Goal: Use online tool/utility: Utilize a website feature to perform a specific function

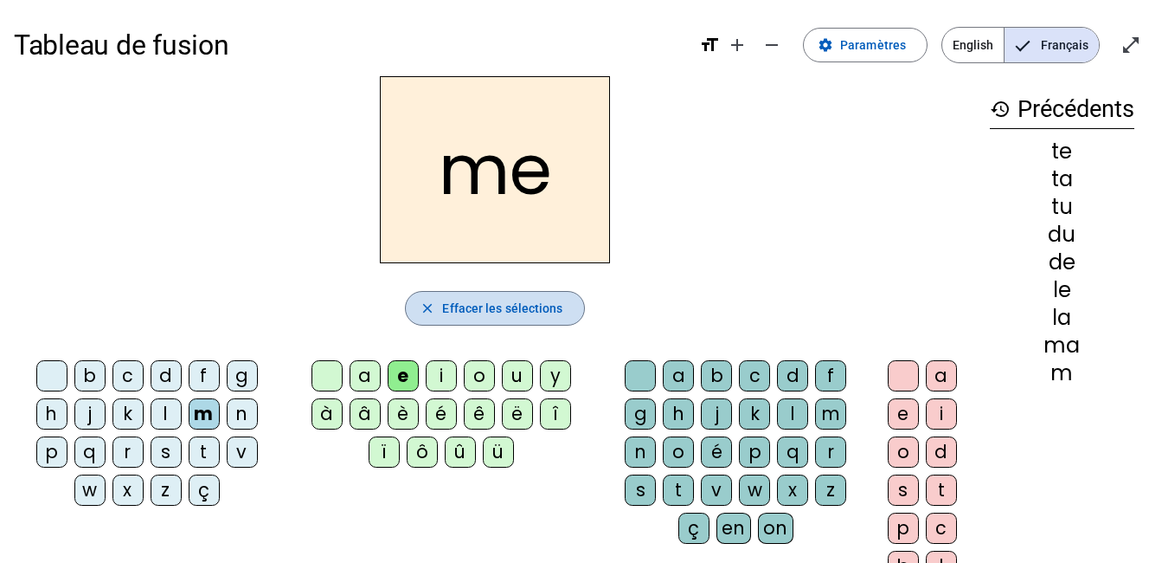
click at [460, 298] on span "Effacer les sélections" at bounding box center [502, 308] width 120 height 21
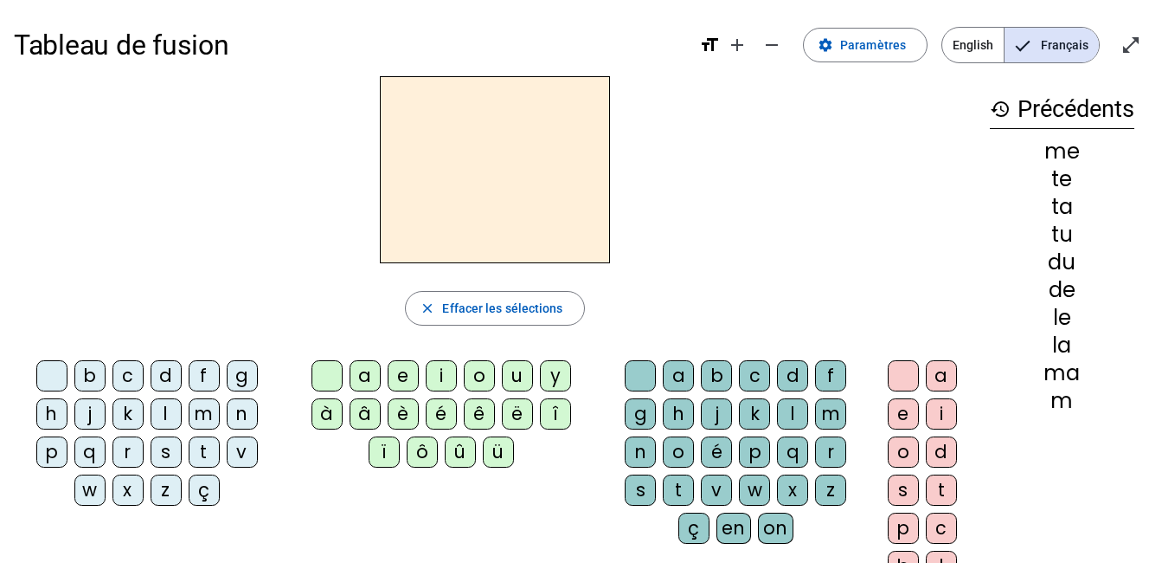
click at [213, 409] on div "m" at bounding box center [204, 413] width 31 height 31
click at [356, 378] on div "a" at bounding box center [365, 375] width 31 height 31
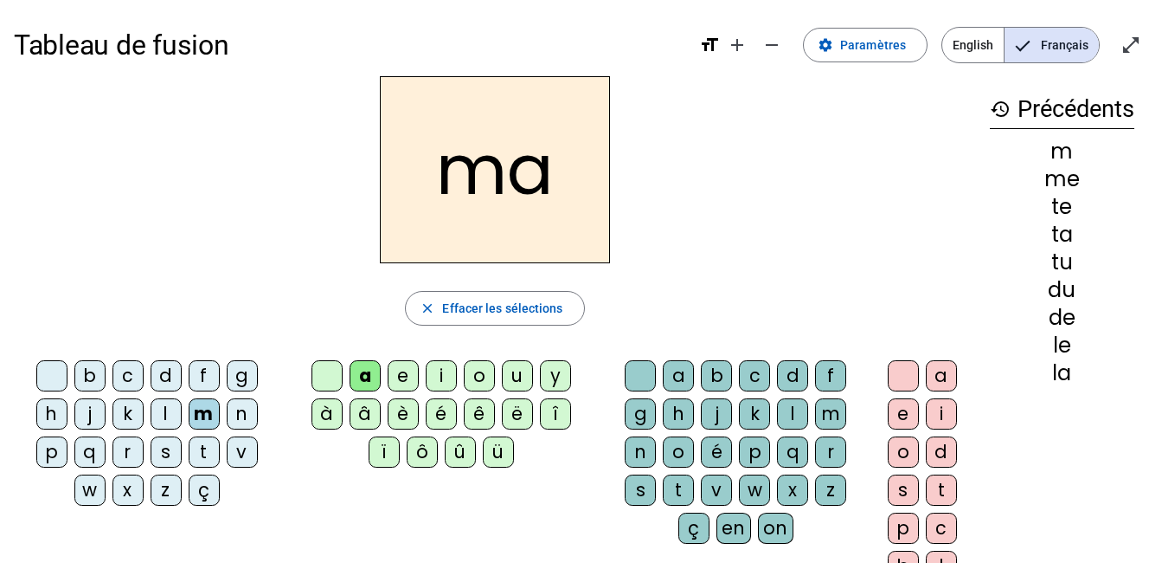
click at [166, 413] on div "l" at bounding box center [166, 413] width 31 height 31
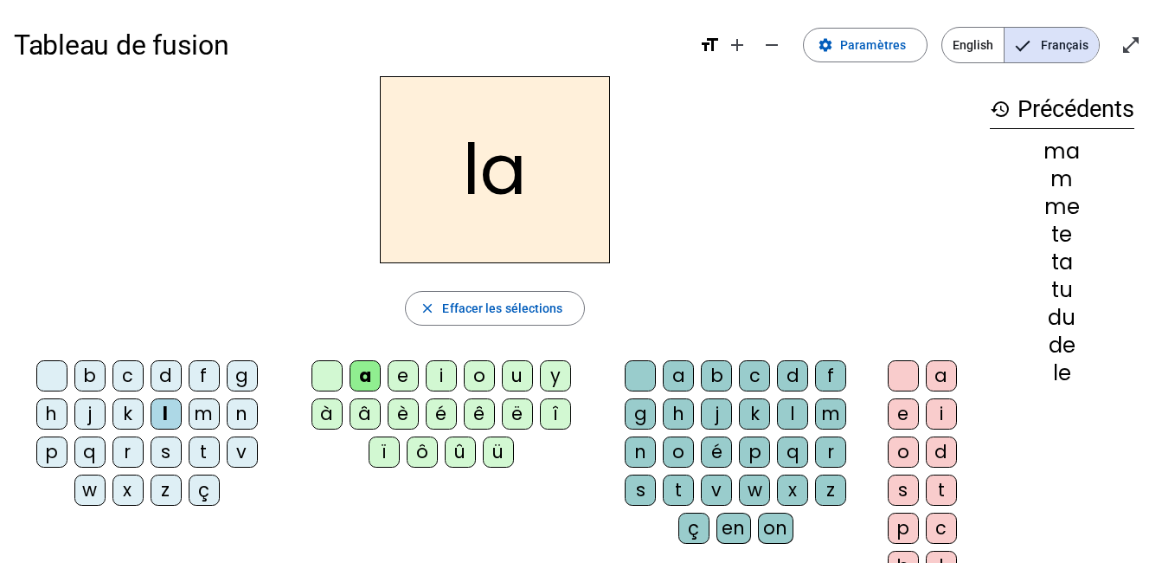
click at [409, 373] on div "e" at bounding box center [403, 375] width 31 height 31
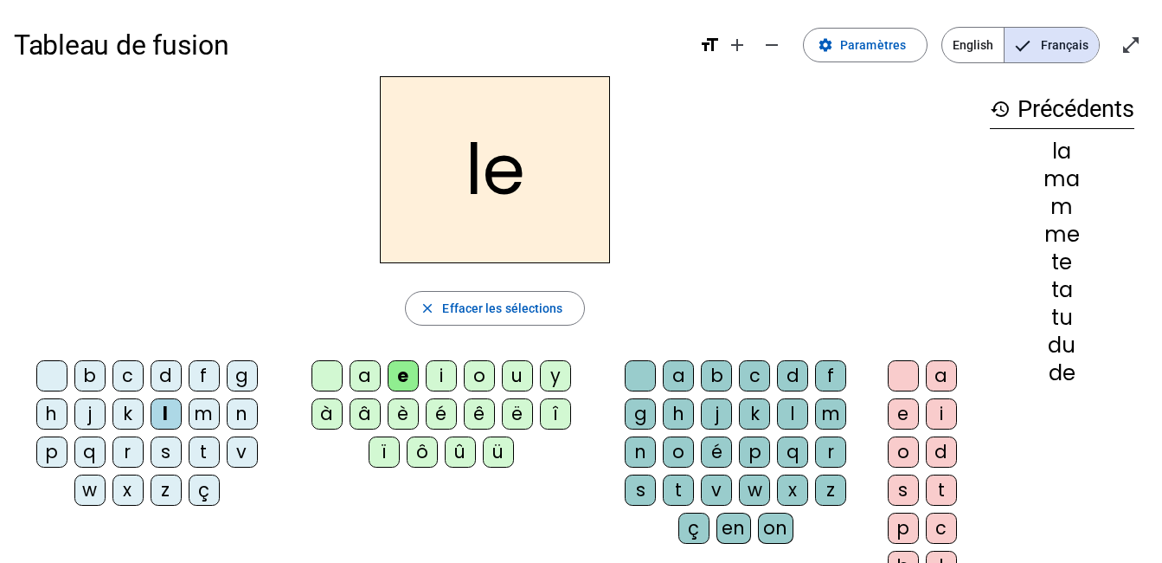
click at [163, 367] on div "d" at bounding box center [166, 375] width 31 height 31
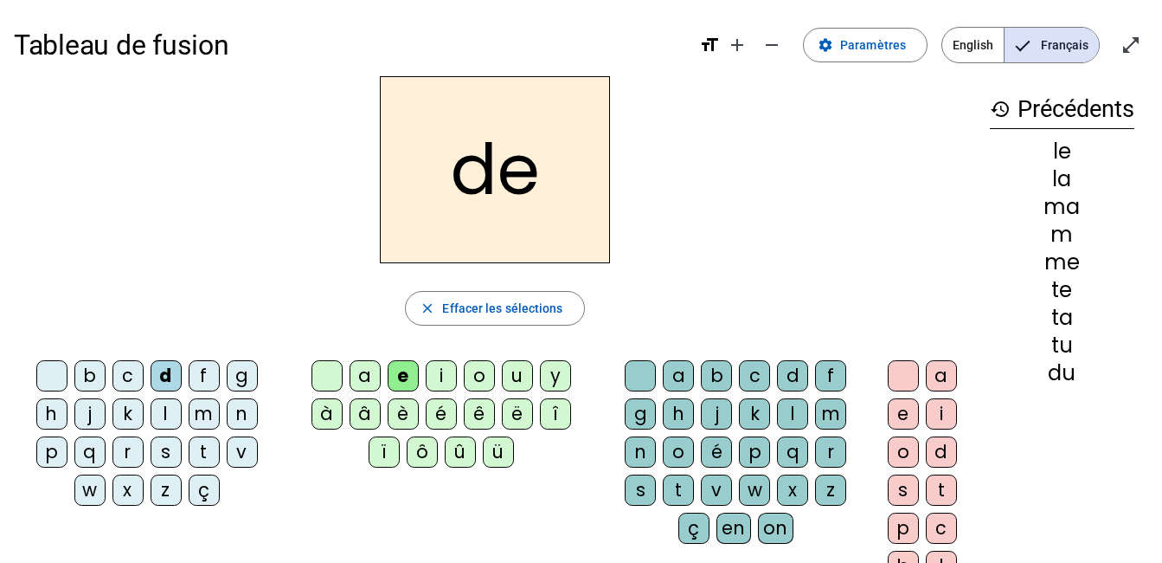
drag, startPoint x: 515, startPoint y: 376, endPoint x: 497, endPoint y: 341, distance: 39.1
click at [516, 378] on div "u" at bounding box center [517, 375] width 31 height 31
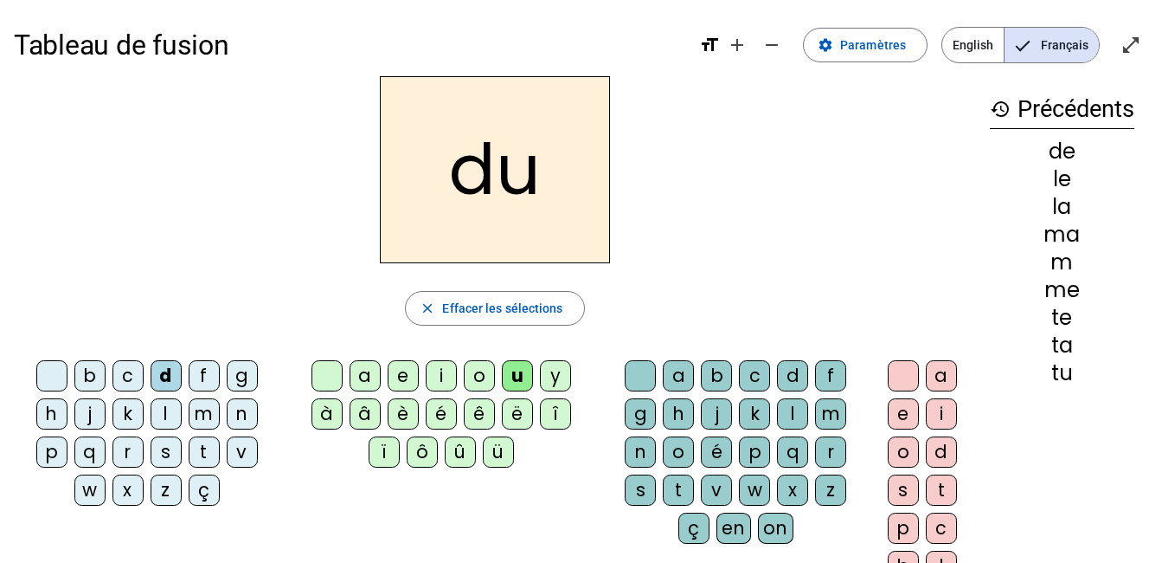
click at [201, 441] on div "t" at bounding box center [204, 451] width 31 height 31
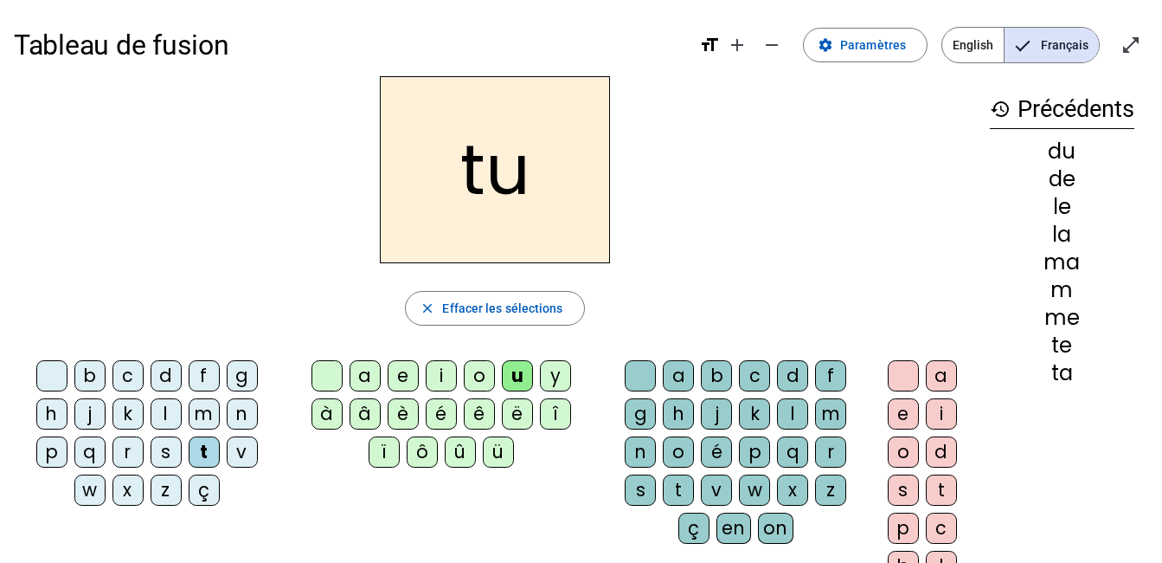
click at [374, 378] on div "a" at bounding box center [365, 375] width 31 height 31
click at [403, 371] on div "e" at bounding box center [403, 375] width 31 height 31
click at [205, 408] on div "m" at bounding box center [204, 413] width 31 height 31
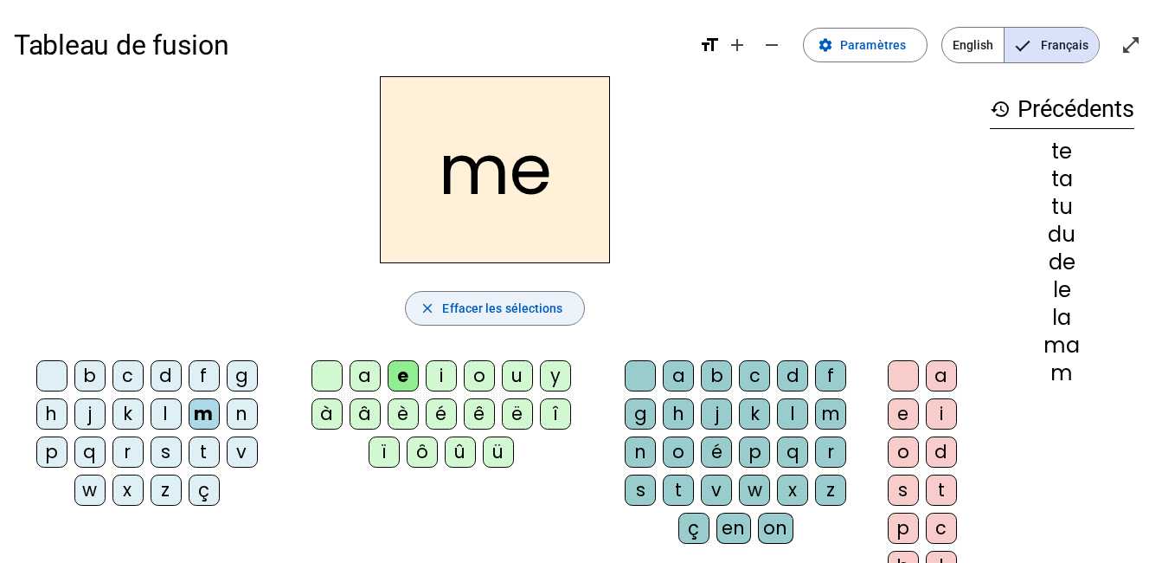
click at [457, 302] on span "Effacer les sélections" at bounding box center [502, 308] width 120 height 21
